Goal: Task Accomplishment & Management: Manage account settings

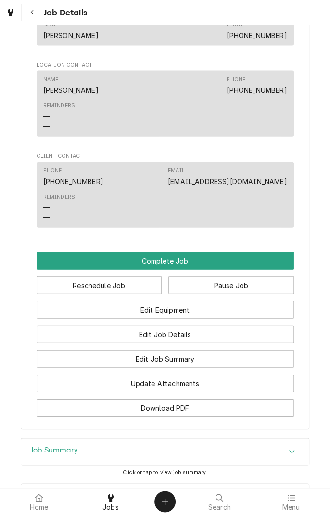
scroll to position [666, 0]
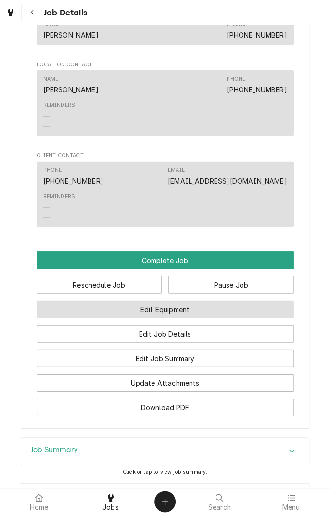
click at [218, 312] on button "Edit Equipment" at bounding box center [165, 310] width 257 height 18
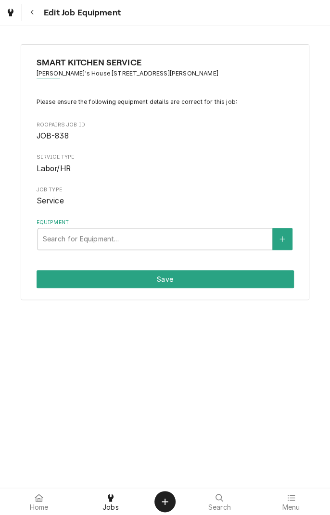
click at [32, 12] on icon "Navigate back" at bounding box center [32, 12] width 4 height 7
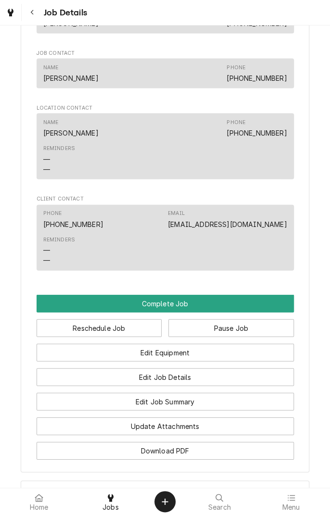
scroll to position [751, 0]
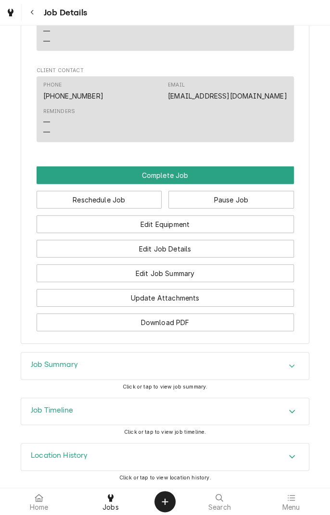
click at [295, 368] on icon "Accordion Header" at bounding box center [292, 366] width 7 height 8
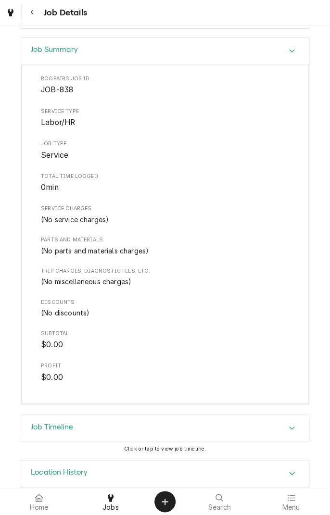
scroll to position [1082, 0]
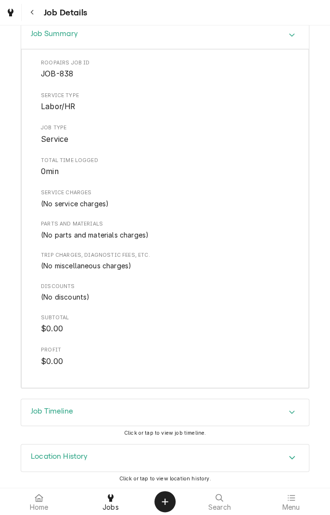
click at [297, 413] on div "Accordion Header" at bounding box center [292, 413] width 14 height 12
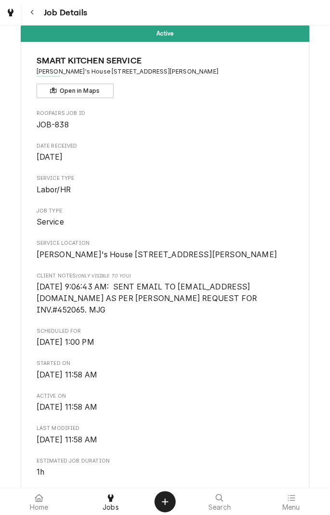
scroll to position [0, 0]
